Goal: Task Accomplishment & Management: Use online tool/utility

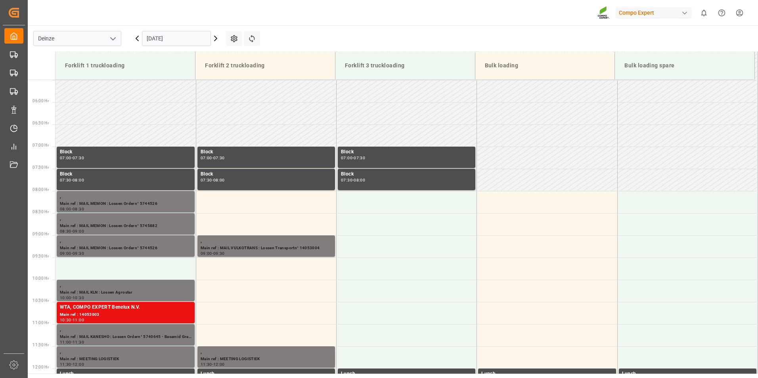
scroll to position [261, 0]
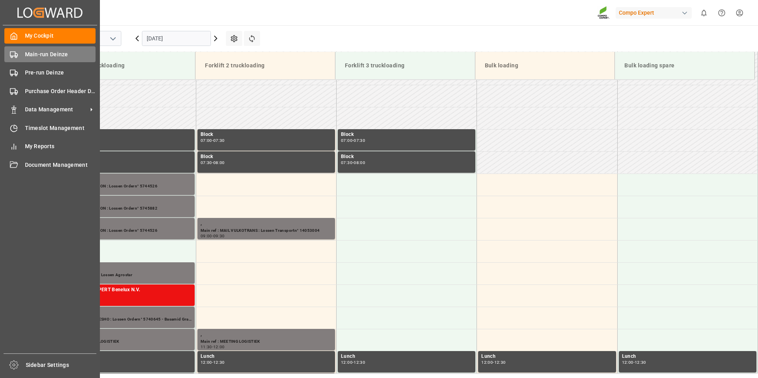
click at [12, 53] on icon at bounding box center [14, 55] width 8 height 8
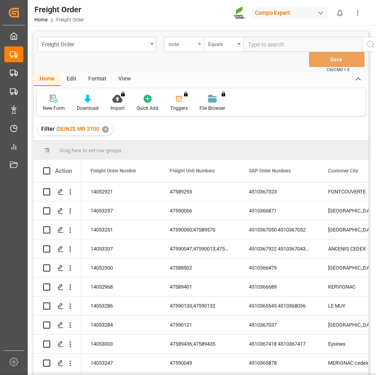
click at [201, 43] on div "code" at bounding box center [184, 44] width 40 height 15
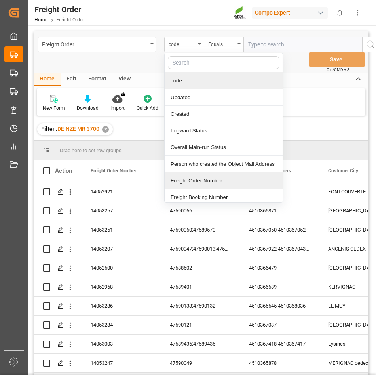
click at [183, 179] on div "Freight Order Number" at bounding box center [224, 180] width 118 height 17
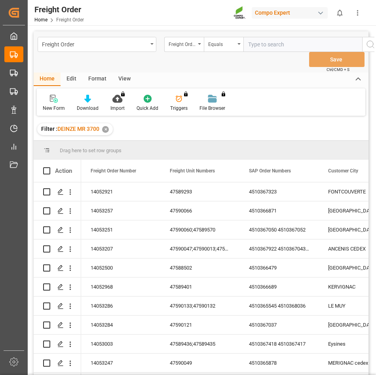
click at [263, 44] on input "text" at bounding box center [303, 44] width 119 height 15
type input "14052497"
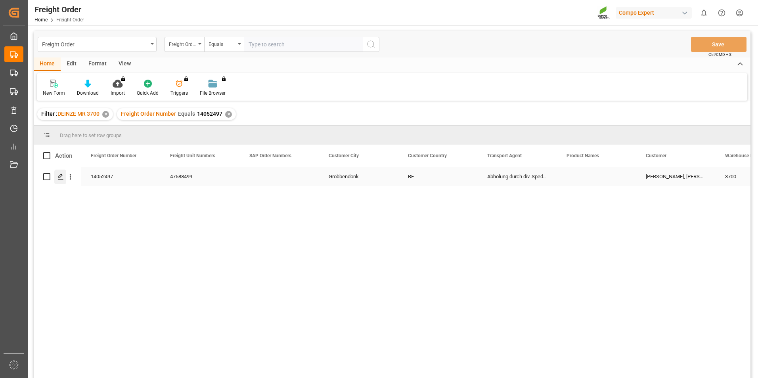
click at [60, 177] on polygon "Press SPACE to select this row." at bounding box center [60, 176] width 4 height 4
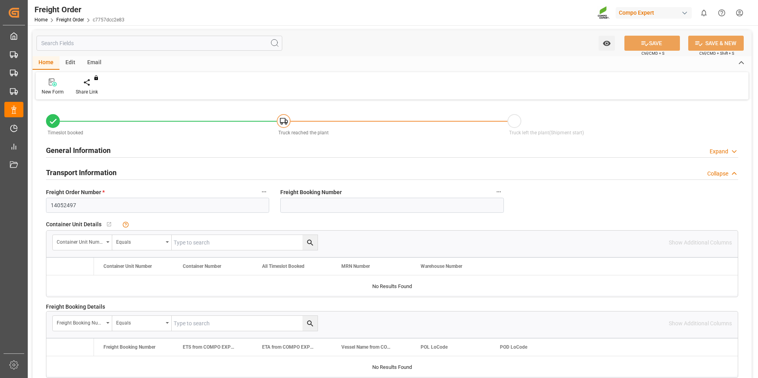
type input "28"
type input "0"
type input "17.09.2025 00:00"
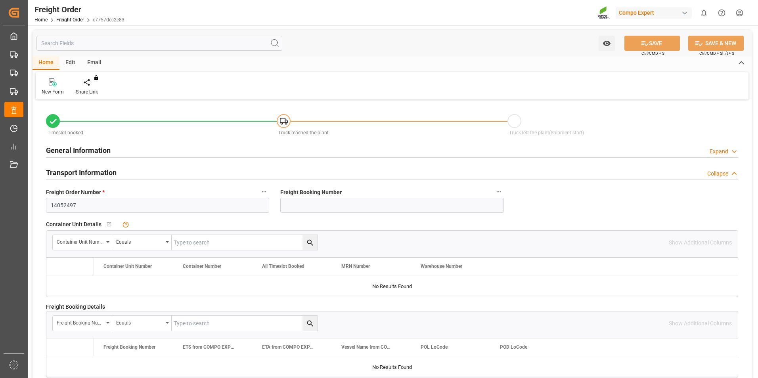
type input "17.09.2025 10:50"
click at [89, 82] on div at bounding box center [93, 82] width 34 height 8
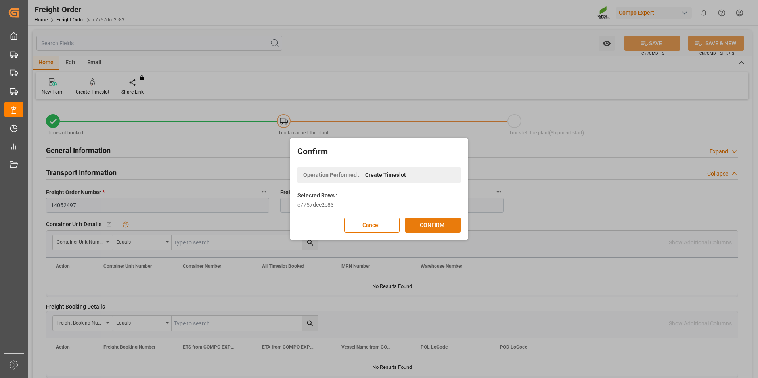
click at [429, 223] on button "CONFIRM" at bounding box center [432, 225] width 55 height 15
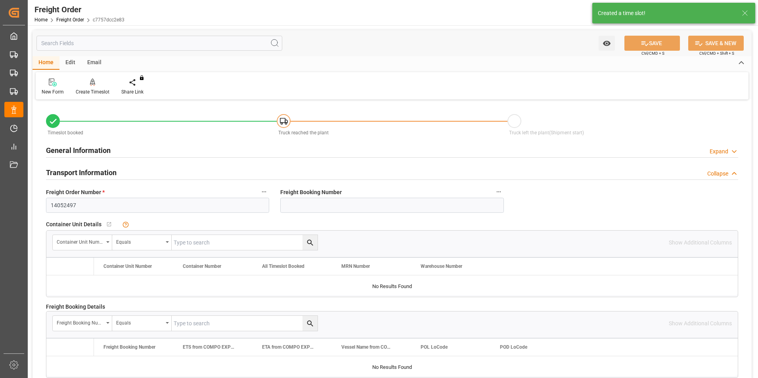
type input "28"
type input "28336"
type input "0"
type input "28336"
type input "17.09.2025 00:00"
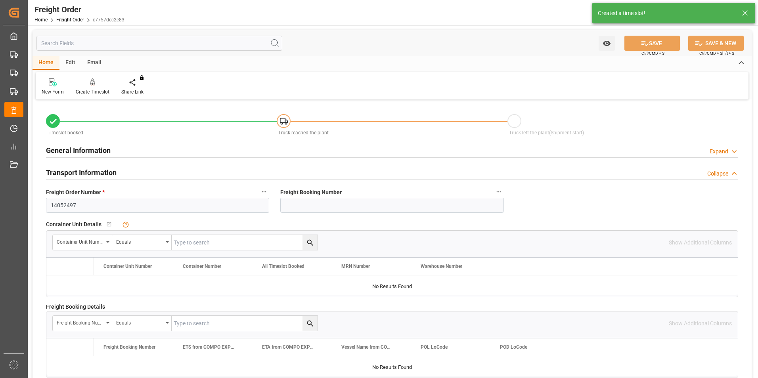
type input "17.09.2025 10:50"
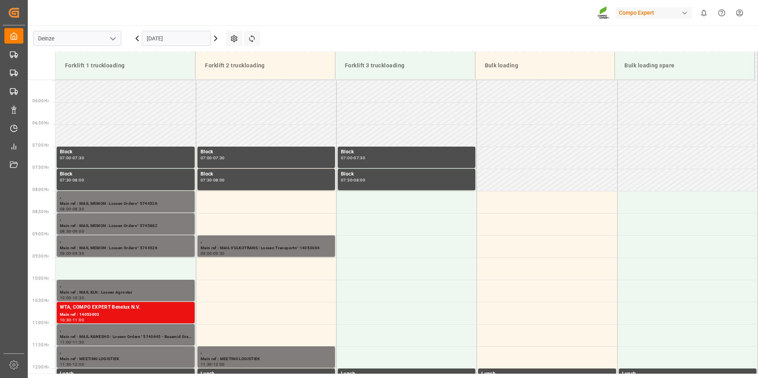
scroll to position [261, 0]
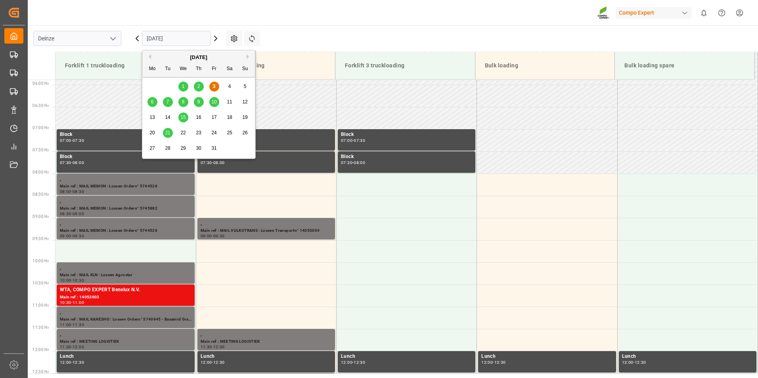
click at [187, 35] on input "[DATE]" at bounding box center [176, 38] width 69 height 15
click at [169, 103] on div "7" at bounding box center [168, 102] width 10 height 10
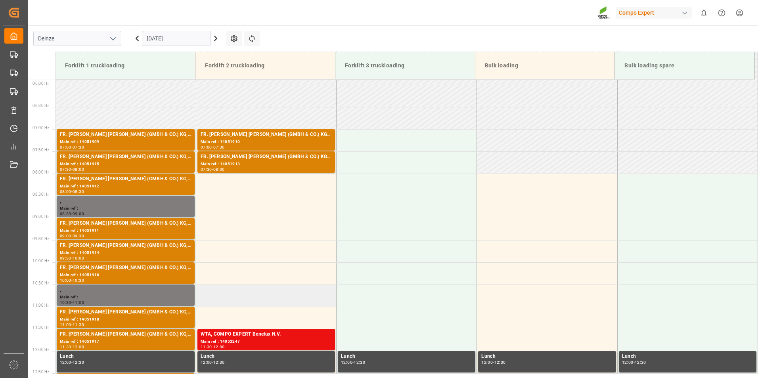
click at [212, 299] on td at bounding box center [266, 295] width 140 height 22
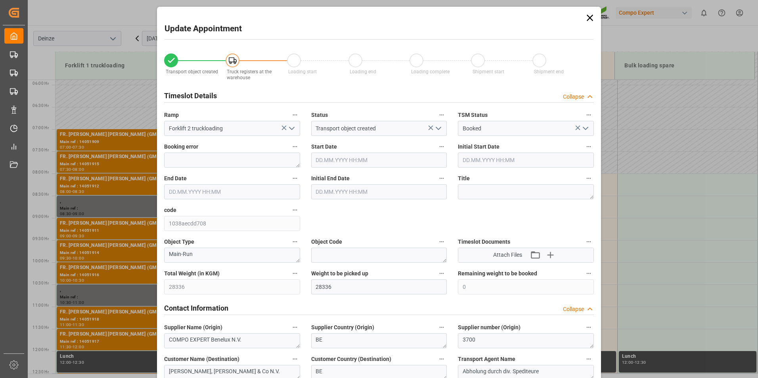
type input "07.10.2025 10:30"
type input "07.10.2025 11:00"
type input "17.09.2025 10:50"
type input "03.10.2025 05:16"
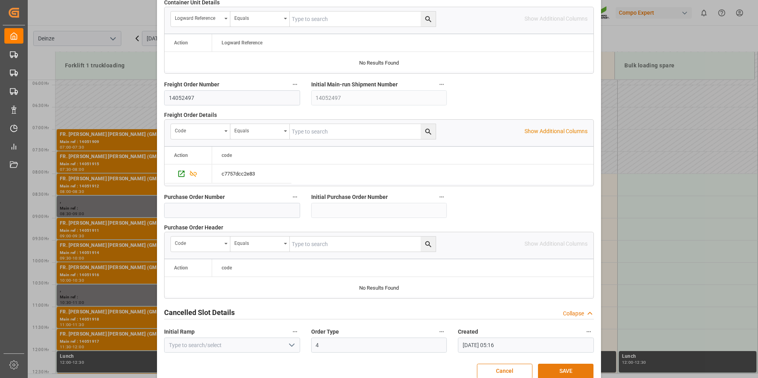
scroll to position [721, 0]
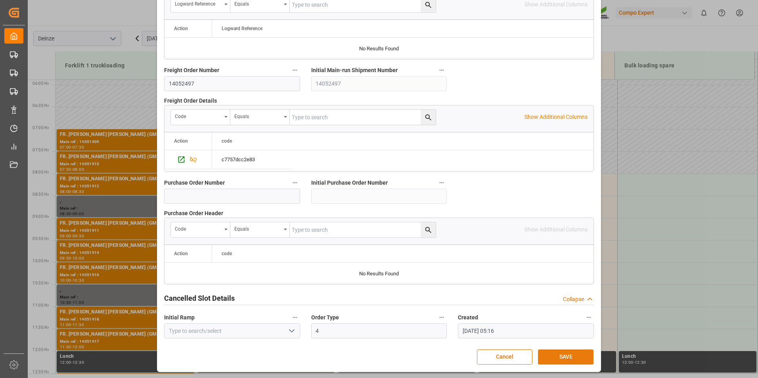
click at [557, 357] on button "SAVE" at bounding box center [565, 356] width 55 height 15
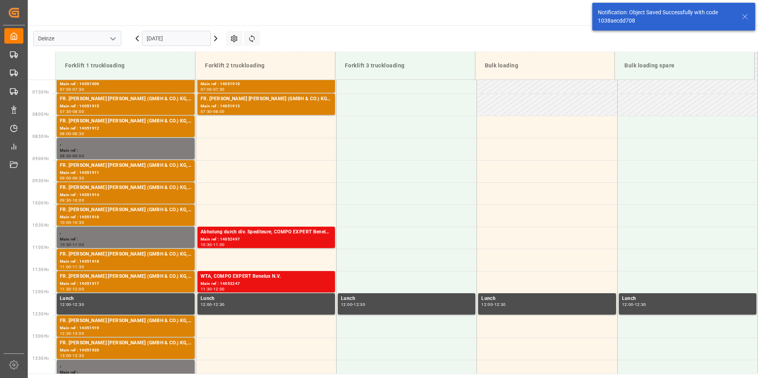
scroll to position [394, 0]
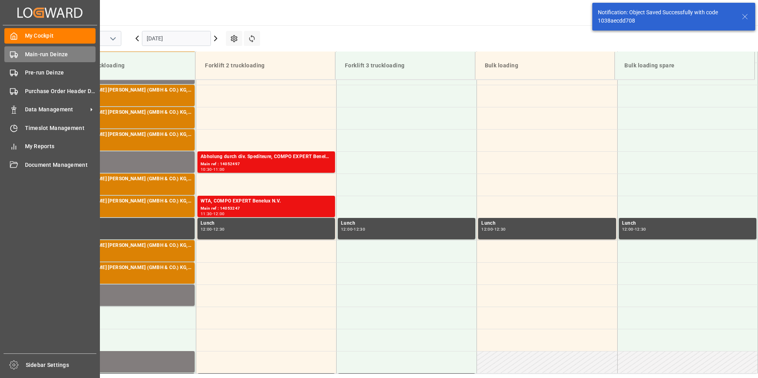
click at [11, 56] on circle at bounding box center [12, 57] width 2 height 2
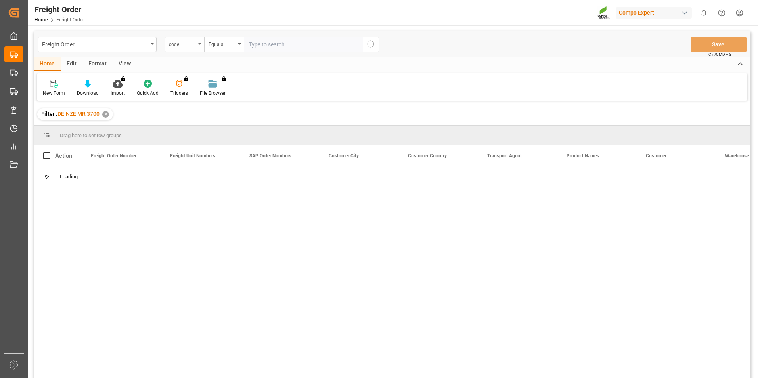
click at [198, 44] on icon "open menu" at bounding box center [199, 44] width 3 height 2
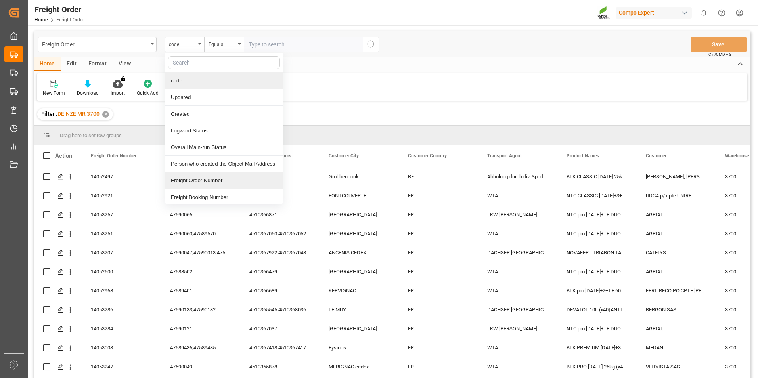
click at [182, 183] on div "Freight Order Number" at bounding box center [224, 180] width 118 height 17
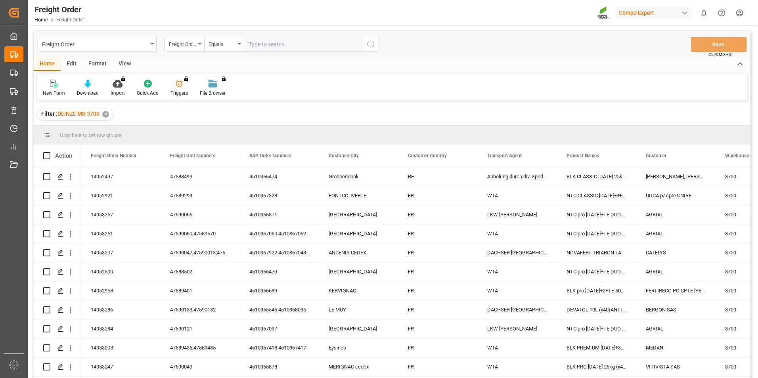
click at [250, 44] on input "text" at bounding box center [303, 44] width 119 height 15
type input "14053093"
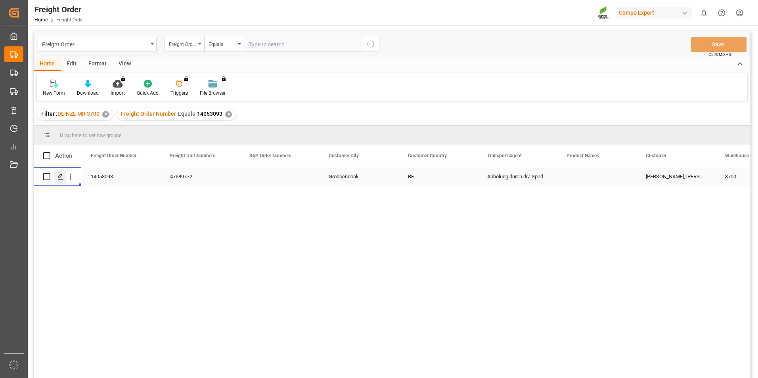
click at [60, 177] on icon "Press SPACE to select this row." at bounding box center [60, 177] width 6 height 6
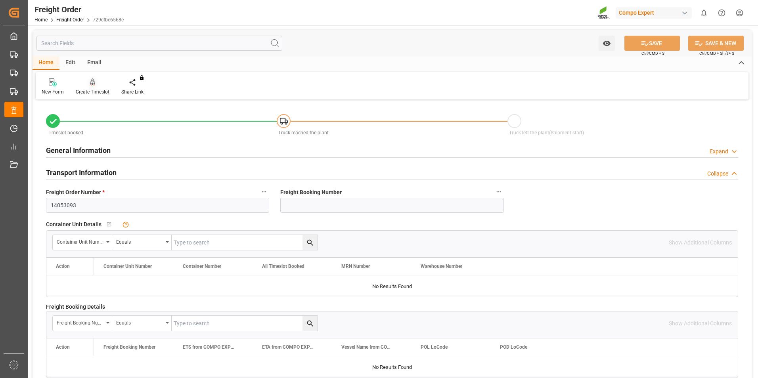
click at [90, 83] on icon at bounding box center [93, 82] width 6 height 8
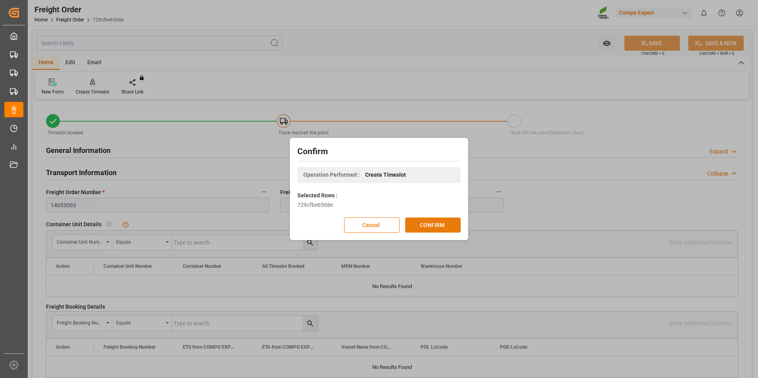
click at [433, 227] on button "CONFIRM" at bounding box center [432, 225] width 55 height 15
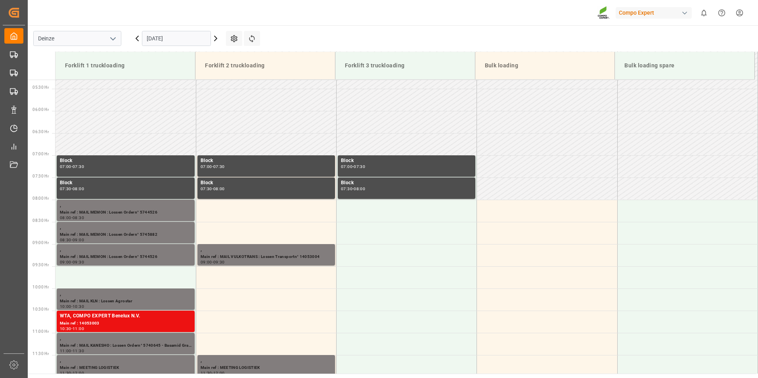
scroll to position [261, 0]
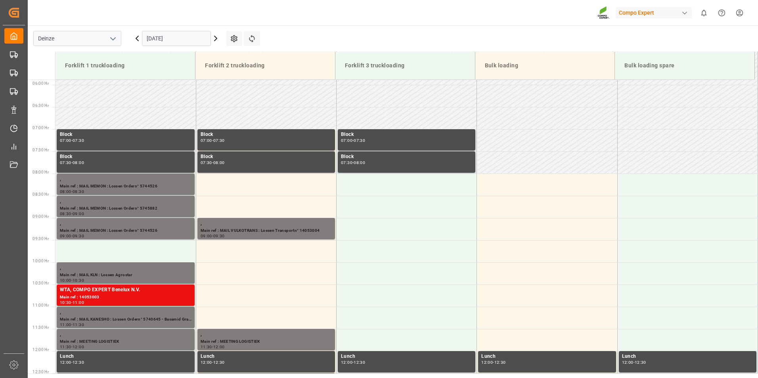
click at [190, 41] on input "[DATE]" at bounding box center [176, 38] width 69 height 15
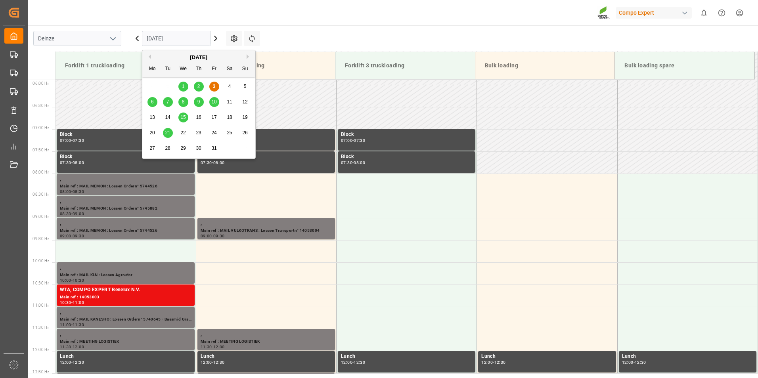
click at [181, 103] on div "8" at bounding box center [183, 102] width 10 height 10
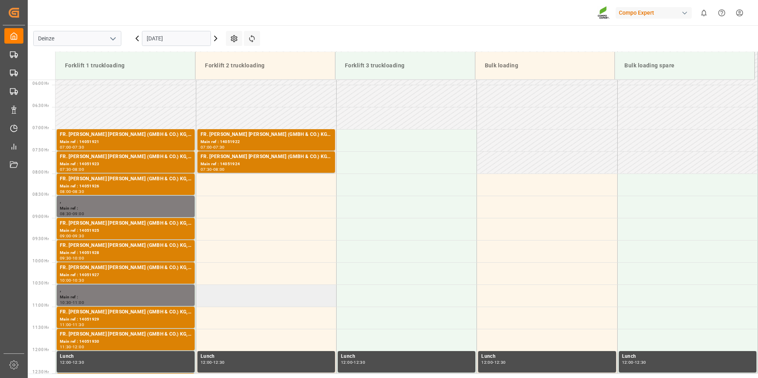
click at [219, 294] on td at bounding box center [266, 295] width 140 height 22
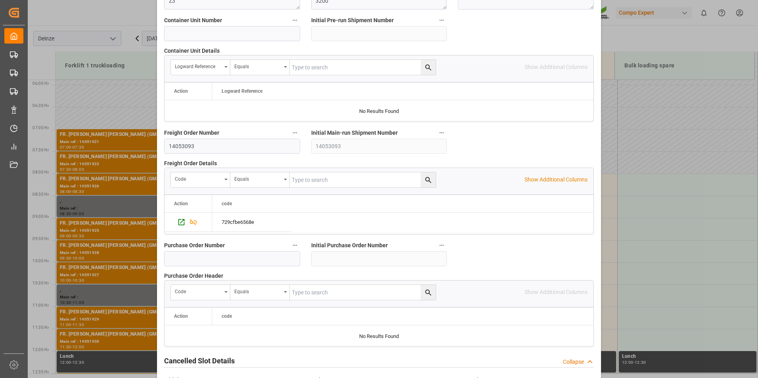
scroll to position [721, 0]
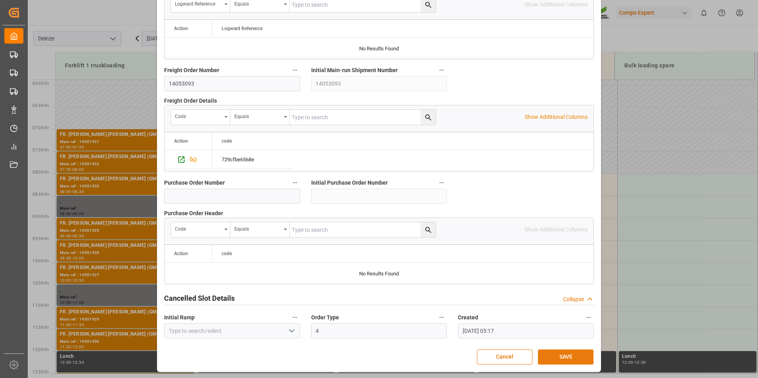
click at [558, 361] on button "SAVE" at bounding box center [565, 356] width 55 height 15
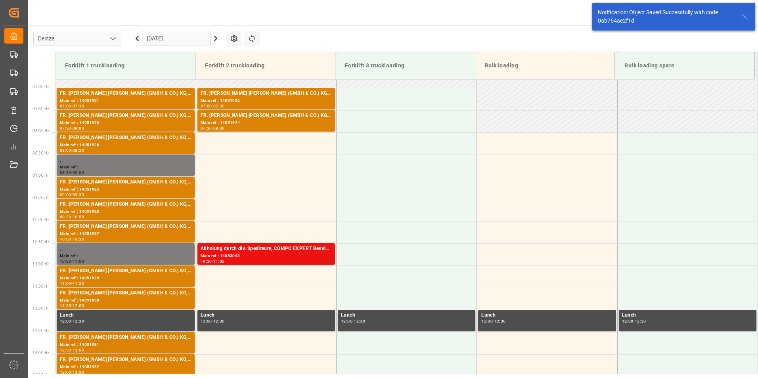
scroll to position [394, 0]
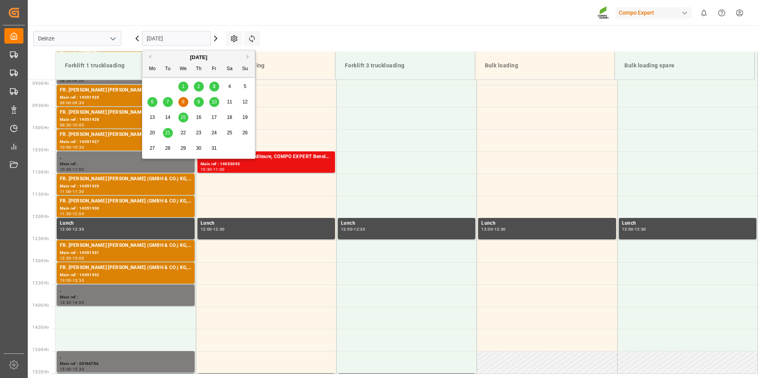
click at [197, 40] on input "[DATE]" at bounding box center [176, 38] width 69 height 15
click at [214, 82] on div "3" at bounding box center [214, 87] width 10 height 10
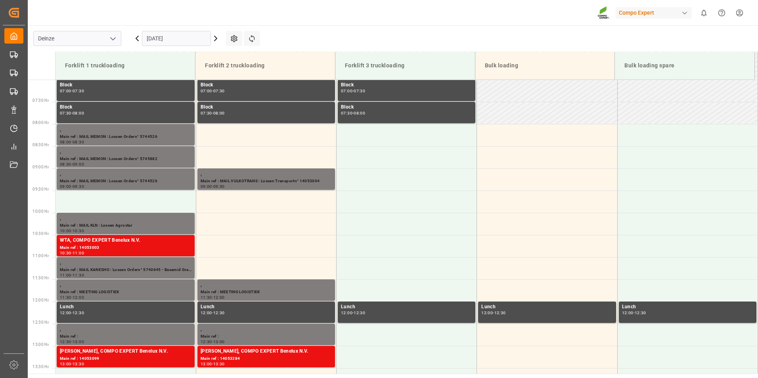
scroll to position [300, 0]
